Goal: Task Accomplishment & Management: Manage account settings

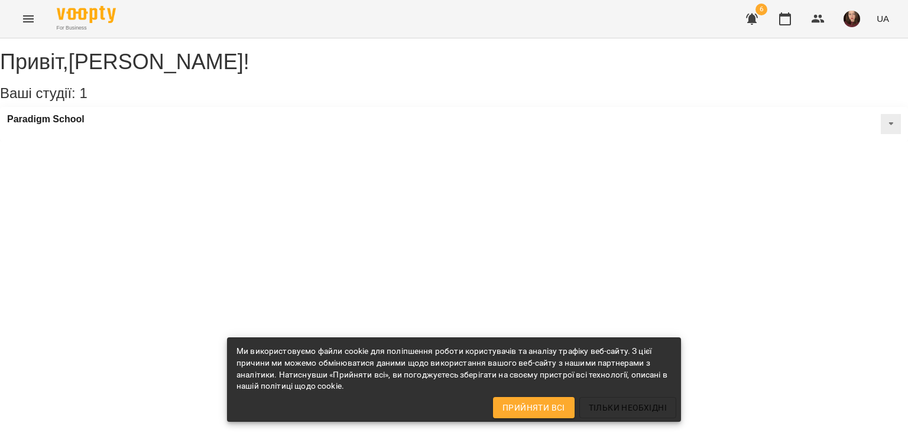
drag, startPoint x: 45, startPoint y: 17, endPoint x: 32, endPoint y: 15, distance: 13.1
click at [49, 18] on div "For Business 6 UA" at bounding box center [454, 19] width 908 height 38
click at [32, 15] on icon "Menu" at bounding box center [28, 18] width 11 height 7
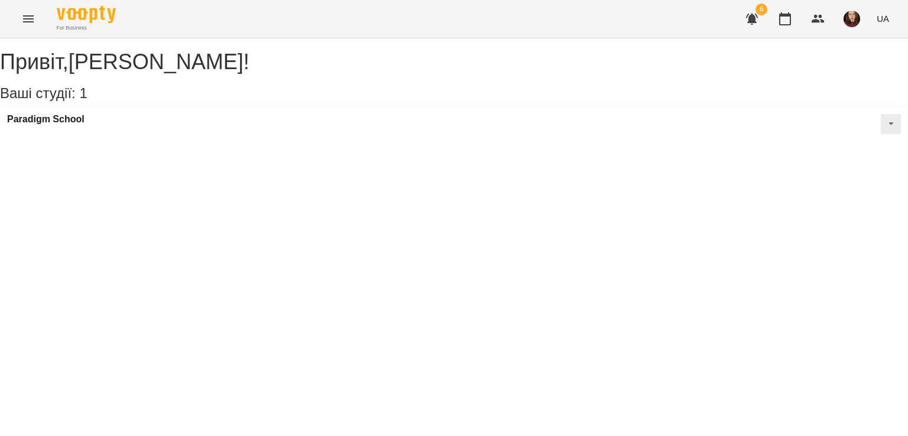
click at [30, 24] on icon "Menu" at bounding box center [28, 19] width 14 height 14
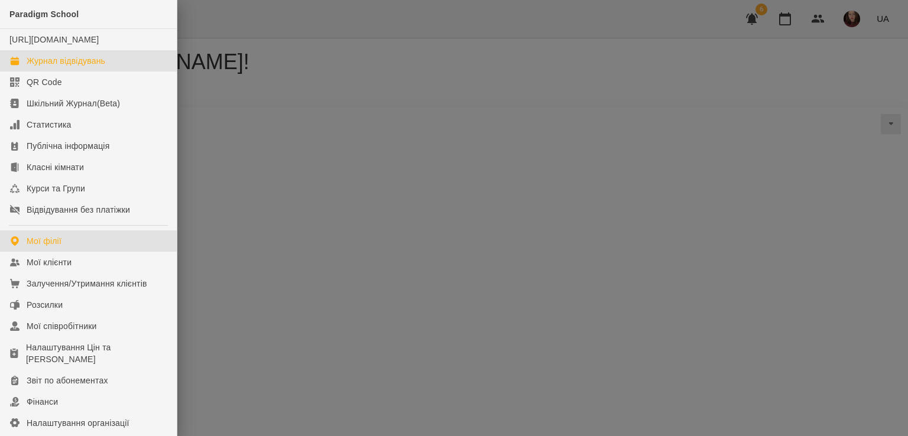
click at [60, 67] on div "Журнал відвідувань" at bounding box center [66, 61] width 79 height 12
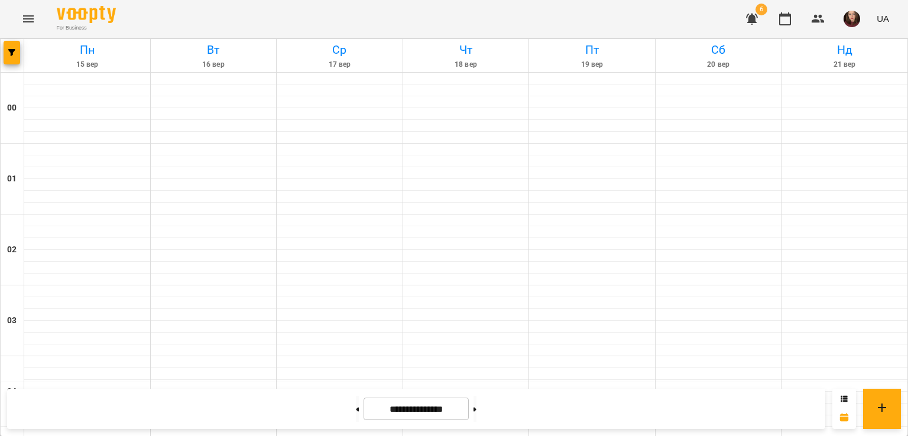
scroll to position [1301, 0]
click at [756, 21] on icon "button" at bounding box center [752, 19] width 12 height 11
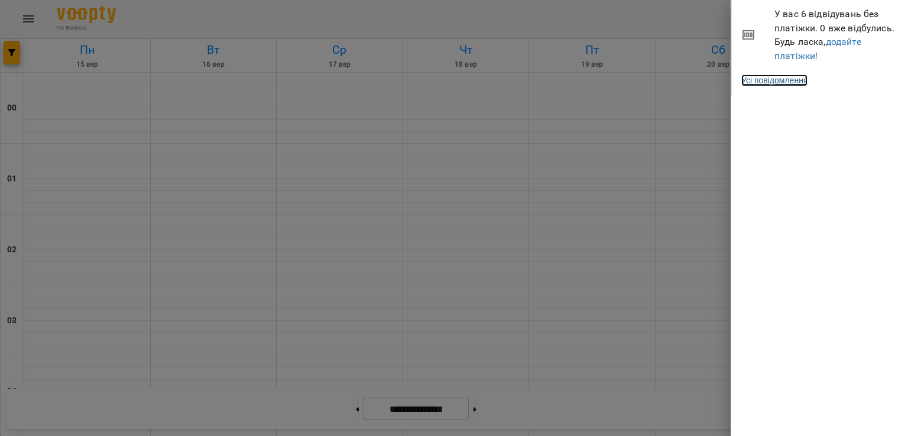
click at [788, 84] on link "Усі повідомлення" at bounding box center [775, 81] width 66 height 12
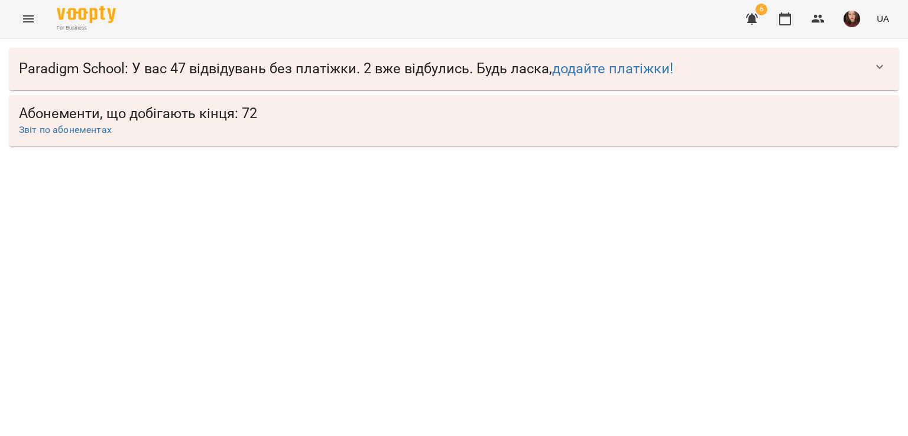
click at [863, 72] on span "Paradigm School : У вас 47 відвідувань без платіжки. 2 вже відбулись. Будь ласк…" at bounding box center [442, 69] width 847 height 18
click at [879, 65] on icon "button" at bounding box center [880, 67] width 14 height 14
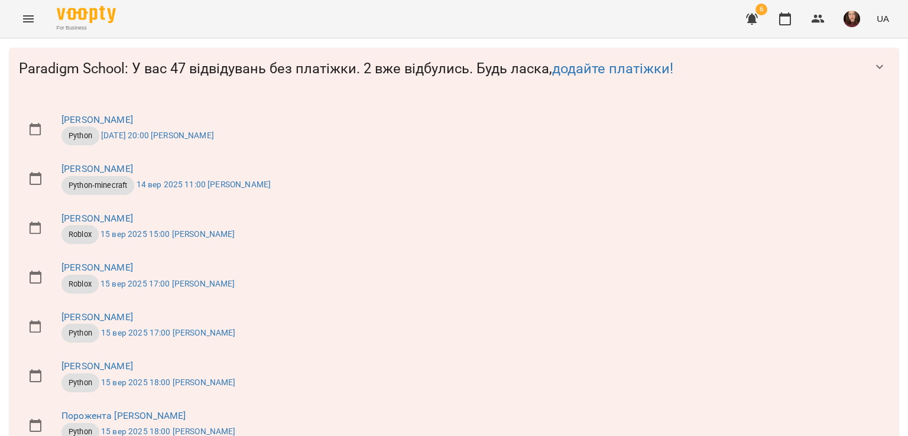
scroll to position [1720, 0]
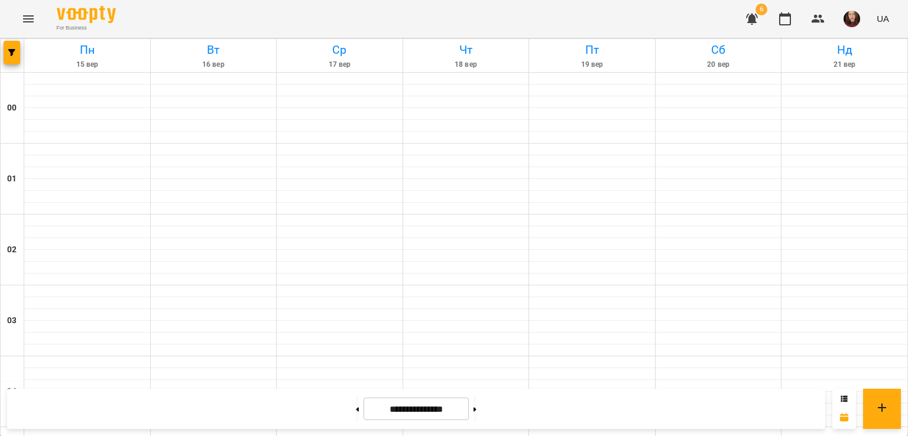
scroll to position [1334, 0]
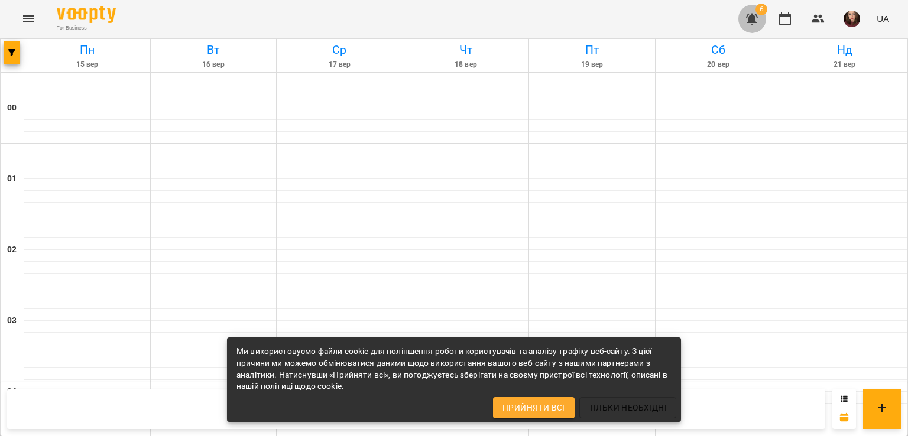
click at [754, 15] on icon "button" at bounding box center [752, 19] width 12 height 11
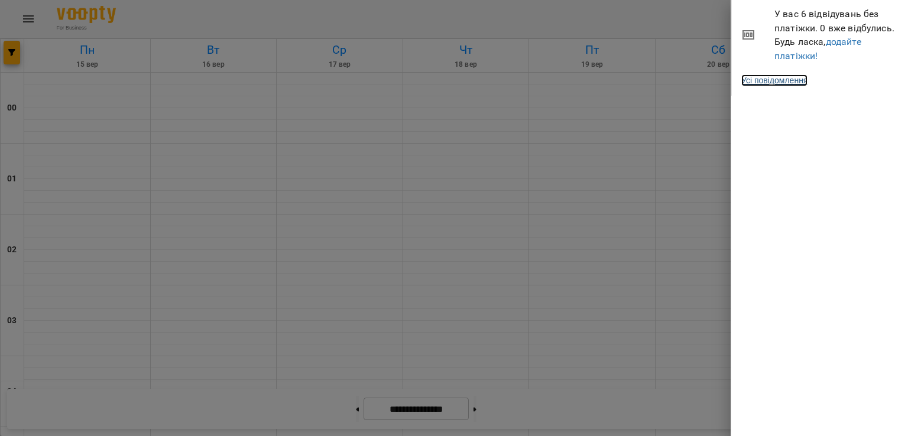
click at [789, 84] on link "Усі повідомлення" at bounding box center [775, 81] width 66 height 12
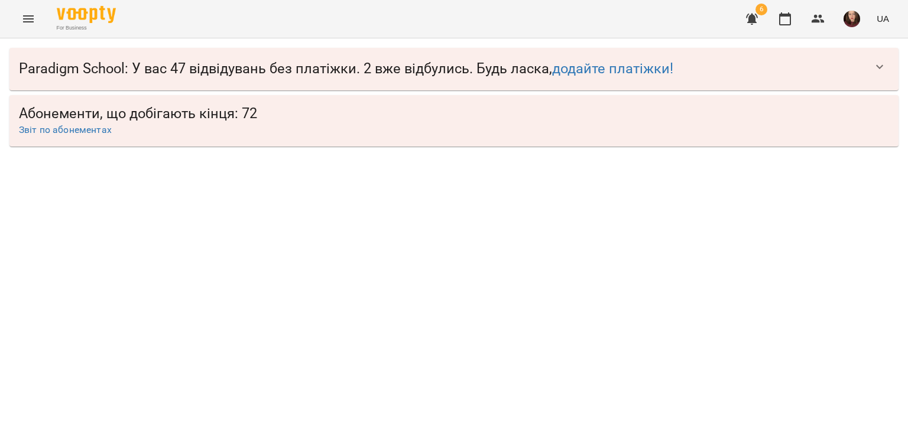
click at [880, 72] on icon "button" at bounding box center [880, 67] width 14 height 14
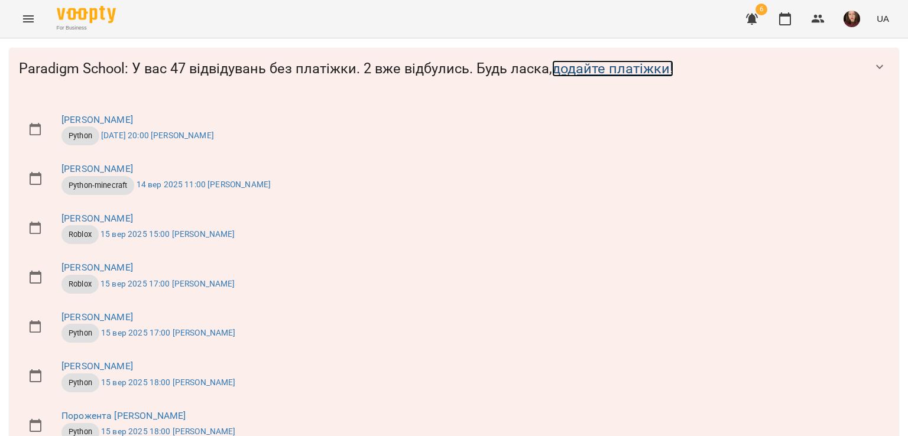
click at [599, 70] on link "додайте платіжки!" at bounding box center [612, 68] width 121 height 17
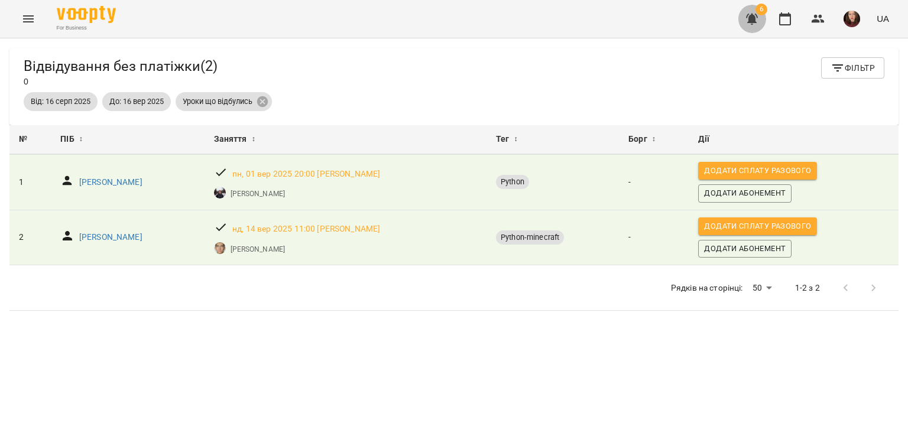
click at [752, 22] on icon "button" at bounding box center [752, 19] width 12 height 11
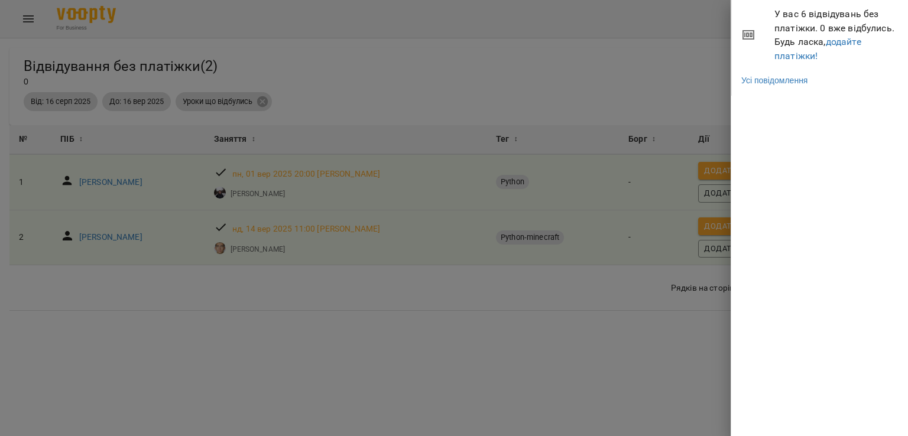
click at [700, 43] on div at bounding box center [454, 218] width 908 height 436
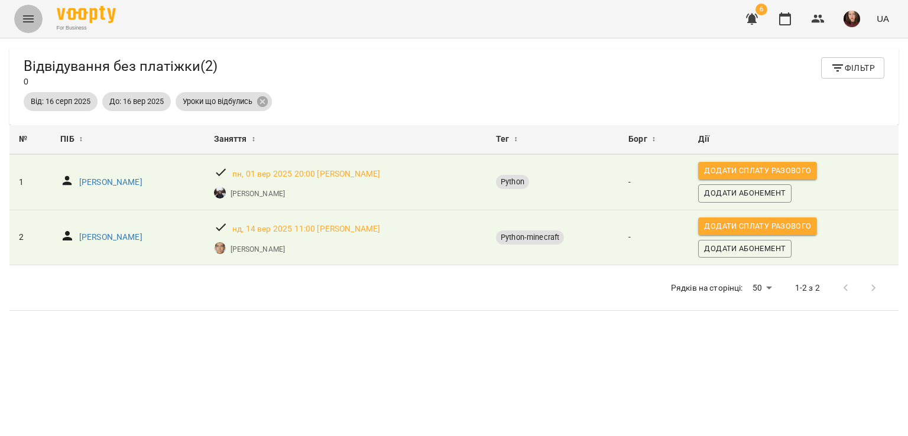
click at [32, 16] on icon "Menu" at bounding box center [28, 18] width 11 height 7
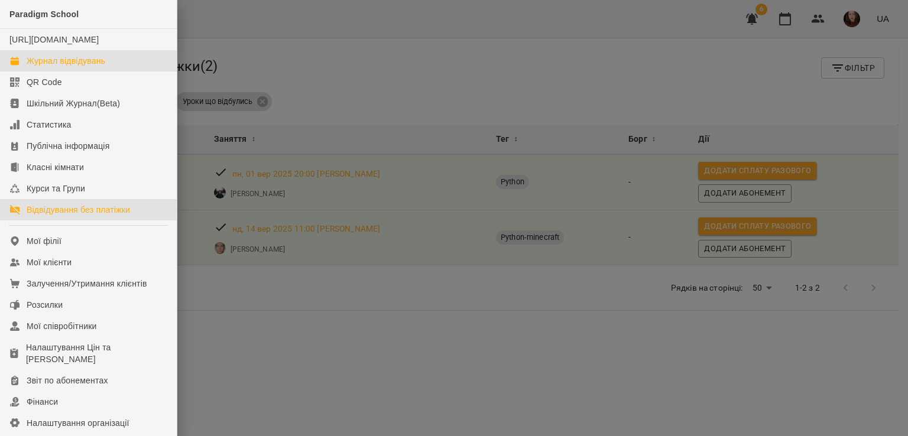
click at [98, 67] on div "Журнал відвідувань" at bounding box center [66, 61] width 79 height 12
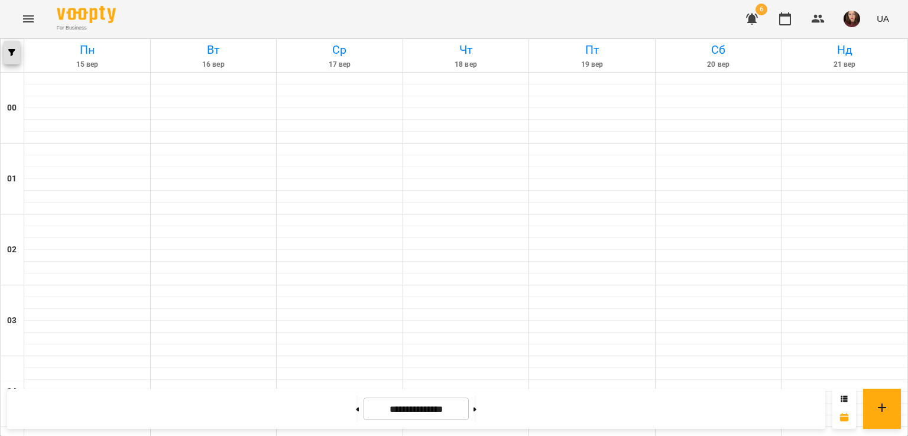
scroll to position [237, 0]
click at [11, 48] on button "button" at bounding box center [12, 53] width 17 height 24
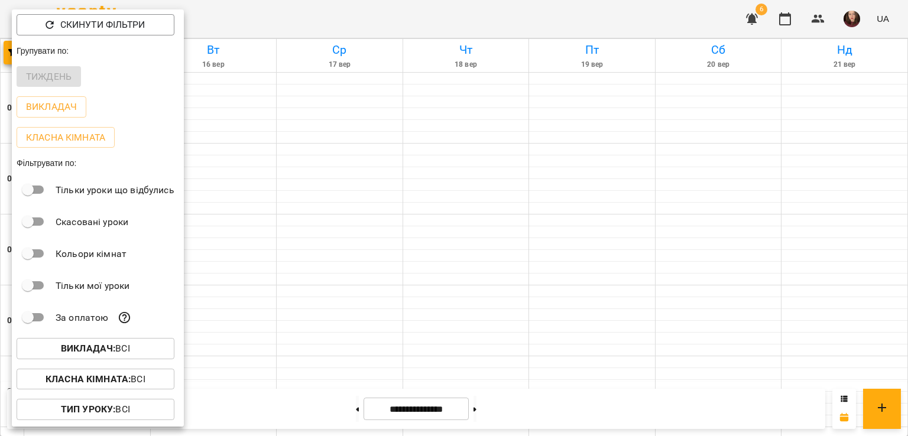
click at [217, 314] on div at bounding box center [454, 218] width 908 height 436
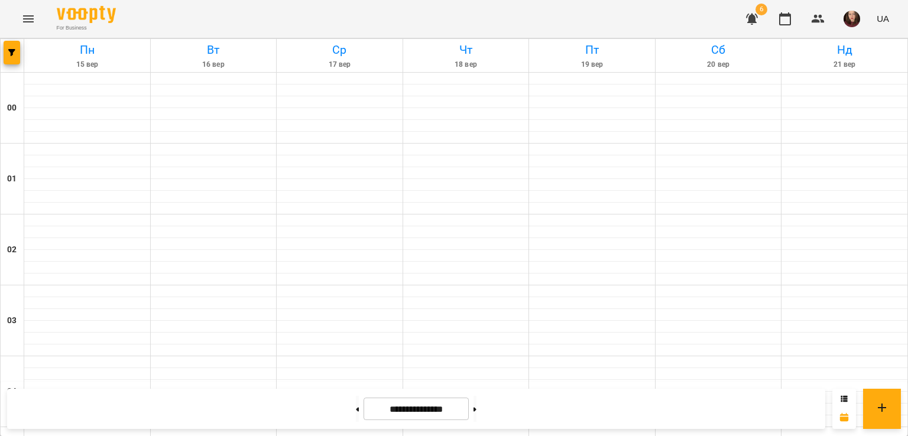
scroll to position [1360, 0]
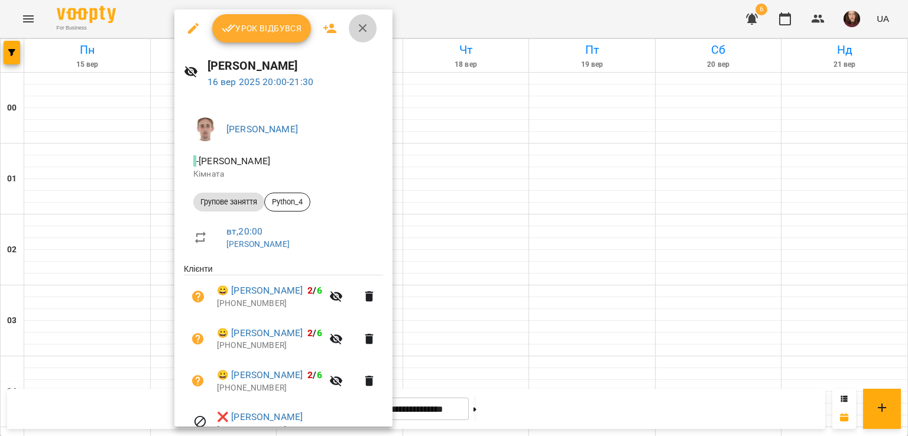
click at [370, 31] on button "button" at bounding box center [363, 28] width 28 height 28
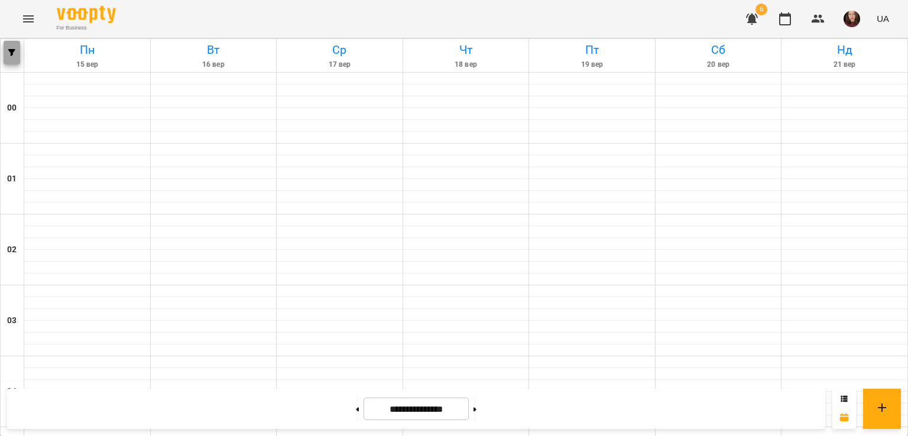
click at [17, 53] on span "button" at bounding box center [12, 52] width 17 height 7
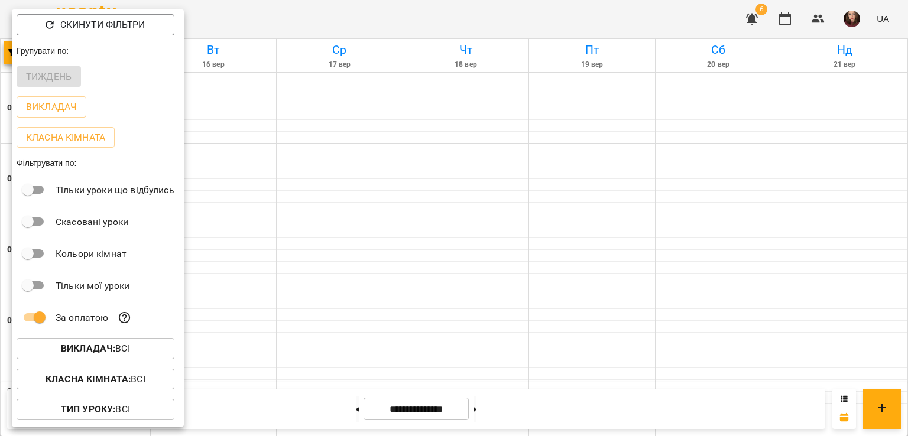
click at [244, 263] on div at bounding box center [454, 218] width 908 height 436
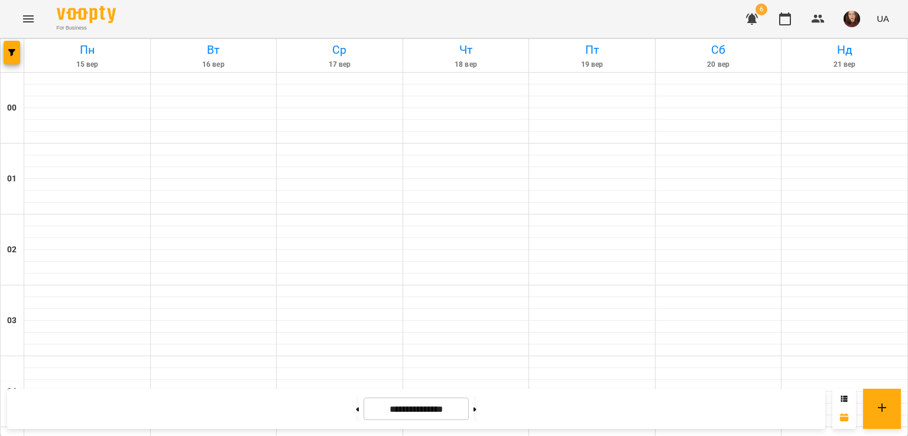
scroll to position [1301, 0]
click at [356, 405] on button at bounding box center [357, 409] width 3 height 26
type input "**********"
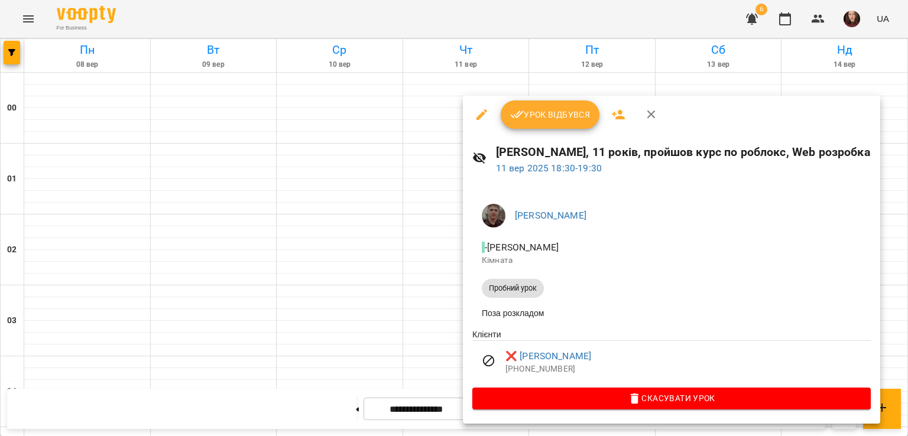
click at [437, 204] on div at bounding box center [454, 218] width 908 height 436
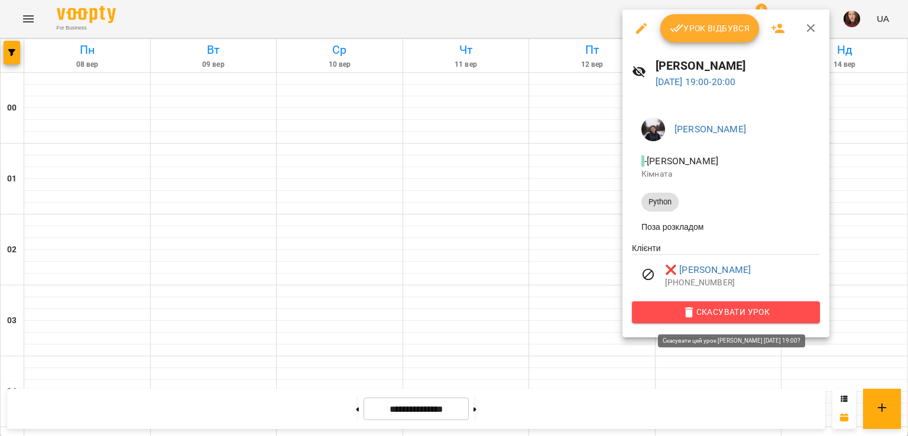
click at [761, 313] on span "Скасувати Урок" at bounding box center [726, 312] width 169 height 14
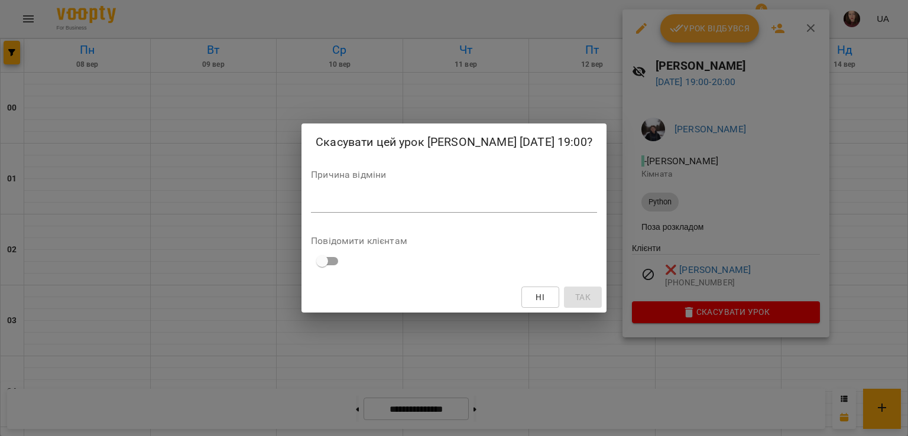
click at [495, 209] on textarea at bounding box center [454, 203] width 286 height 11
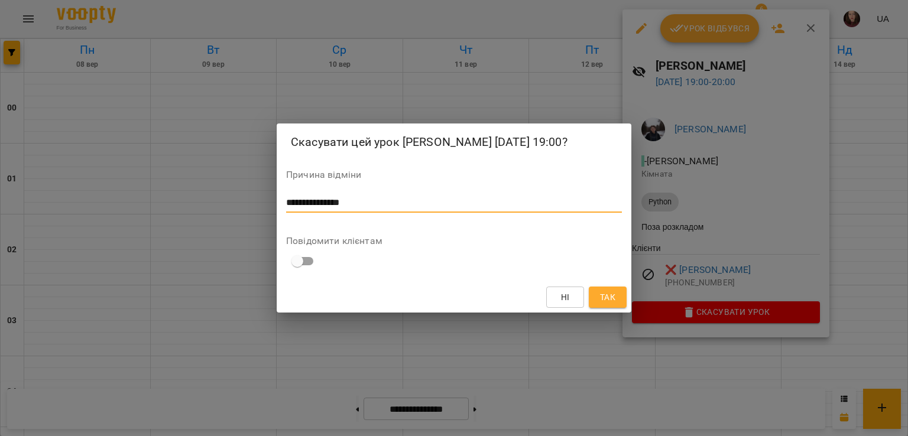
type textarea "**********"
click at [617, 305] on span "Так" at bounding box center [608, 297] width 19 height 14
